Goal: Task Accomplishment & Management: Manage account settings

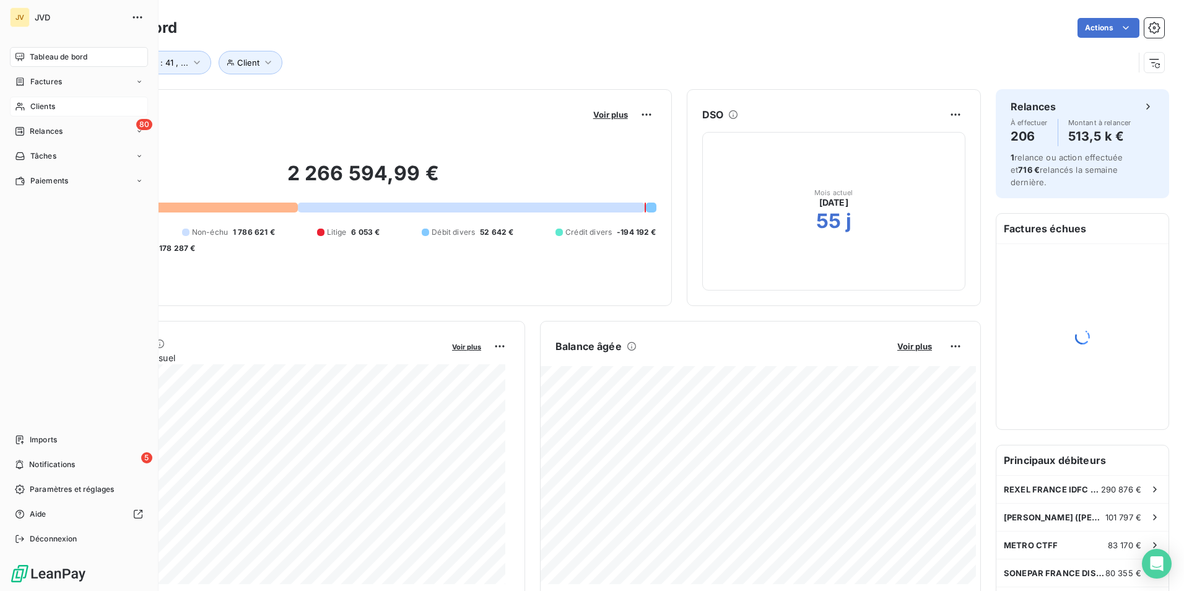
click at [32, 102] on span "Clients" at bounding box center [42, 106] width 25 height 11
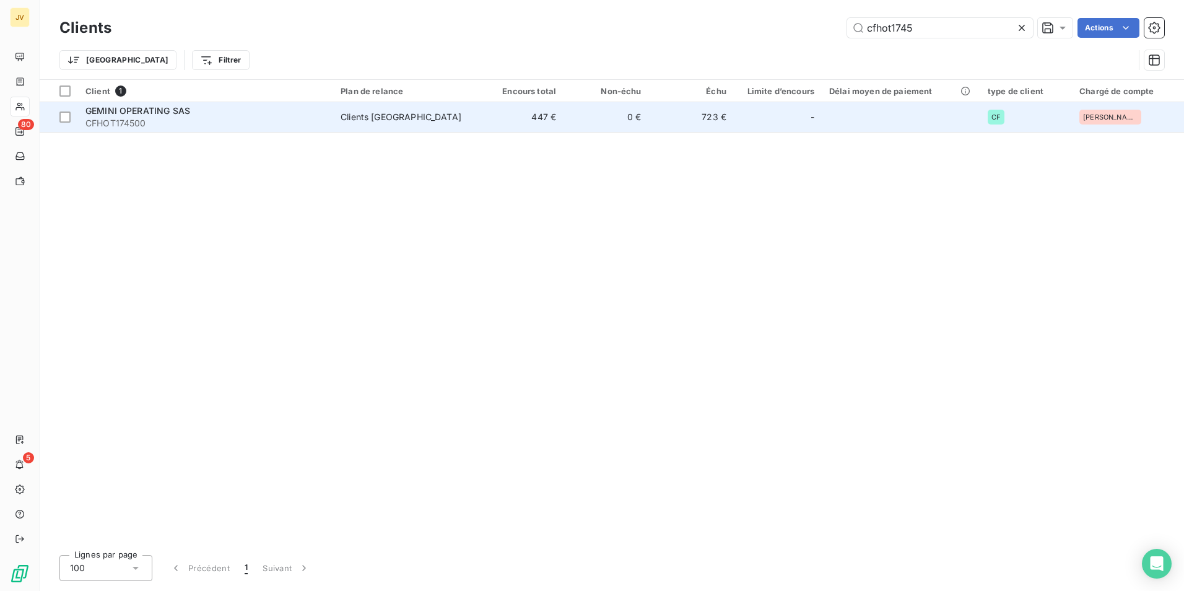
type input "cfhot1745"
click at [237, 120] on span "CFHOT174500" at bounding box center [205, 123] width 240 height 12
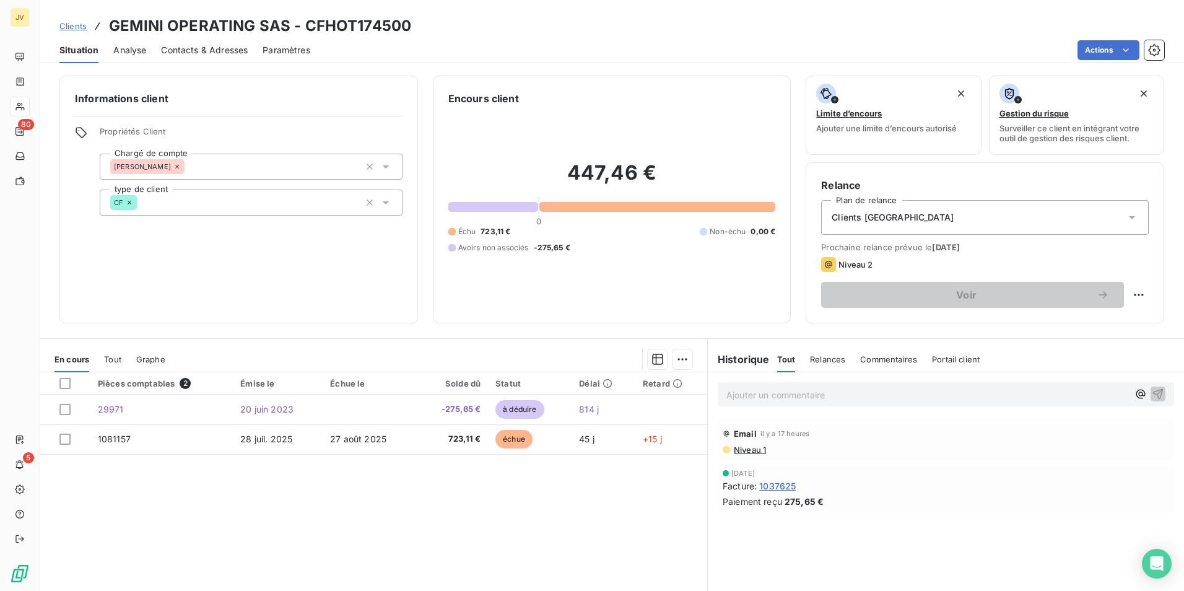
click at [222, 53] on span "Contacts & Adresses" at bounding box center [204, 50] width 87 height 12
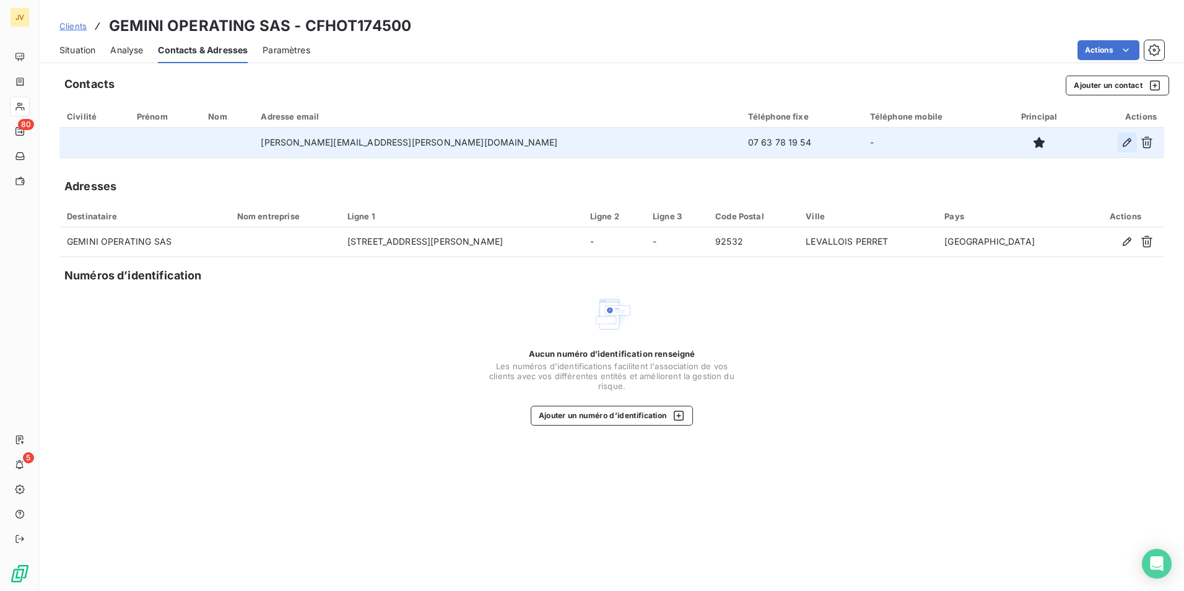
click at [1128, 141] on icon "button" at bounding box center [1127, 142] width 12 height 12
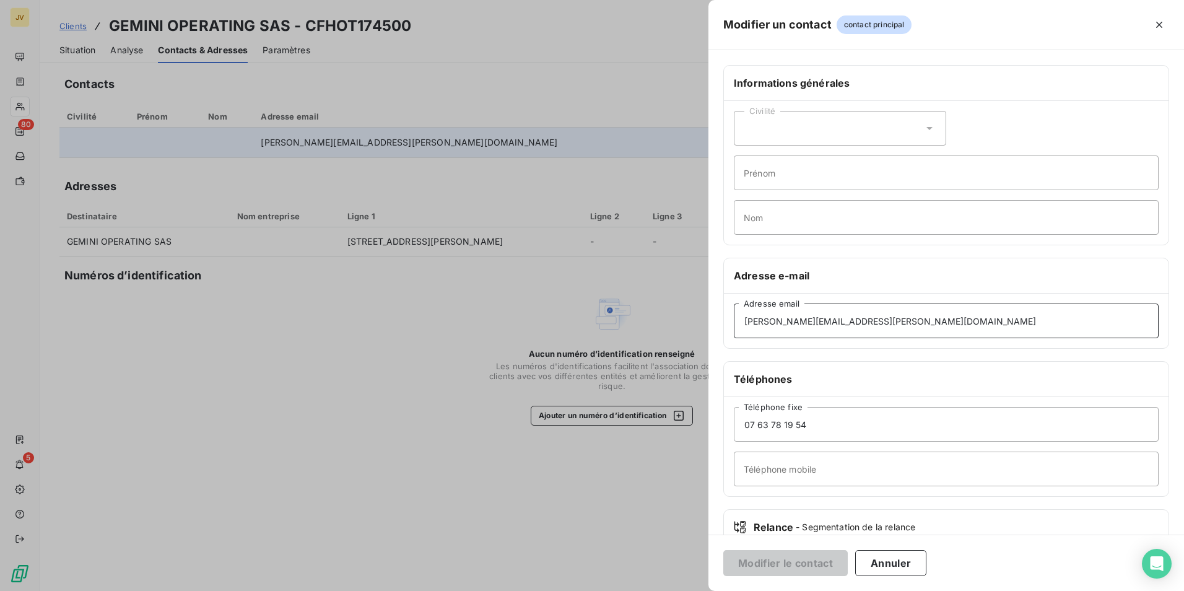
drag, startPoint x: 881, startPoint y: 325, endPoint x: 84, endPoint y: 290, distance: 797.9
click at [221, 590] on div "Modifier un contact contact principal Informations générales Civilité Prénom No…" at bounding box center [592, 591] width 1184 height 0
paste input "lyf.gambetta@the-ascott"
type input "[EMAIL_ADDRESS][DOMAIN_NAME]"
click at [770, 565] on button "Modifier le contact" at bounding box center [785, 563] width 124 height 26
